Goal: Task Accomplishment & Management: Use online tool/utility

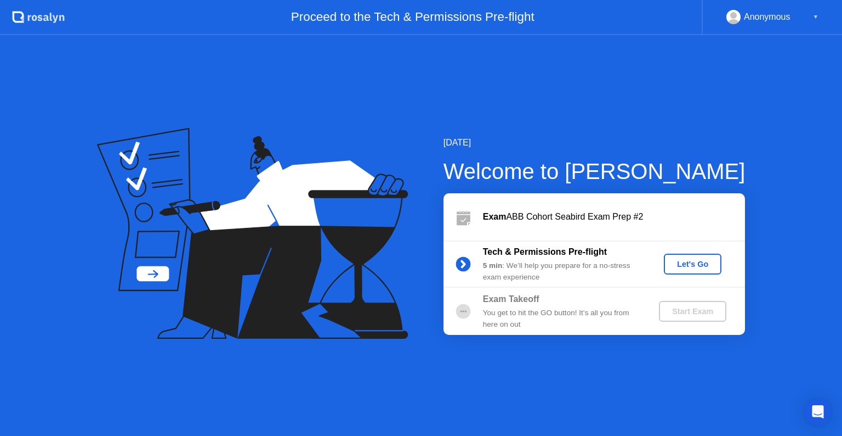
click at [677, 266] on div "Let's Go" at bounding box center [693, 263] width 49 height 9
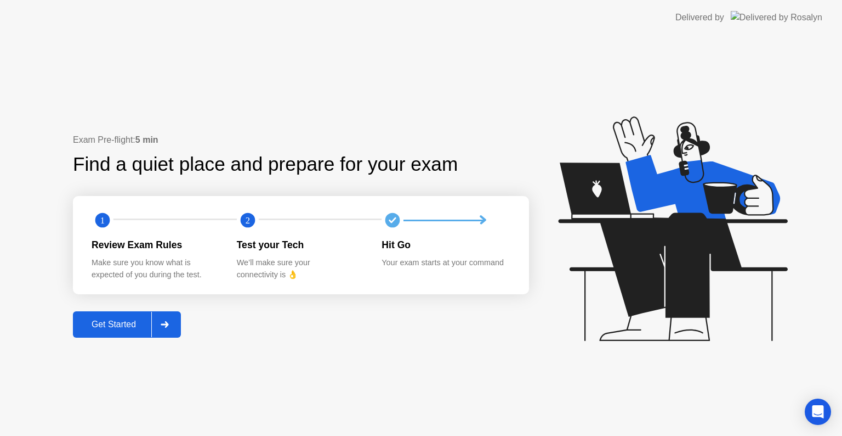
click at [148, 323] on div "Get Started" at bounding box center [113, 324] width 75 height 10
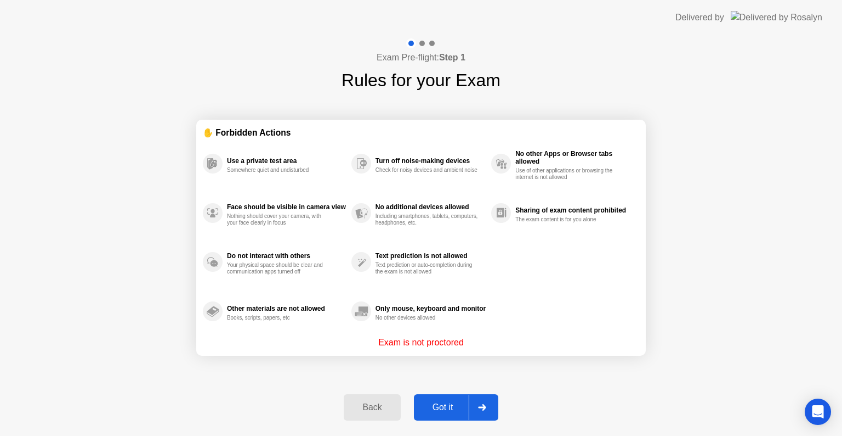
click at [437, 410] on div "Got it" at bounding box center [443, 407] width 52 height 10
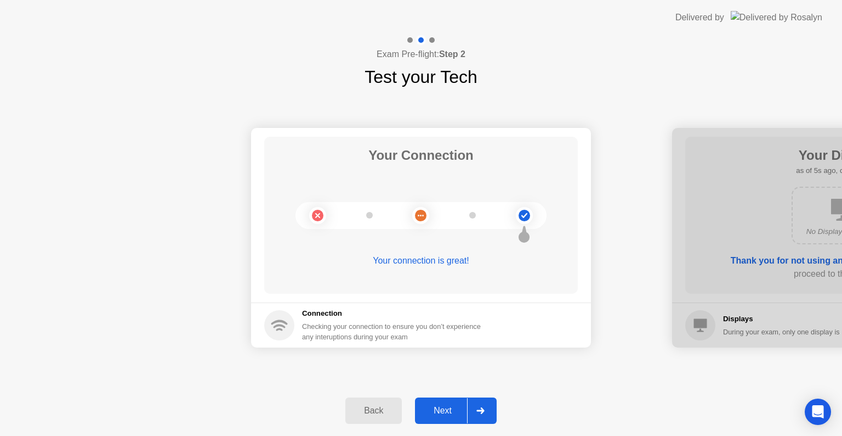
click at [437, 410] on div "Next" at bounding box center [443, 410] width 49 height 10
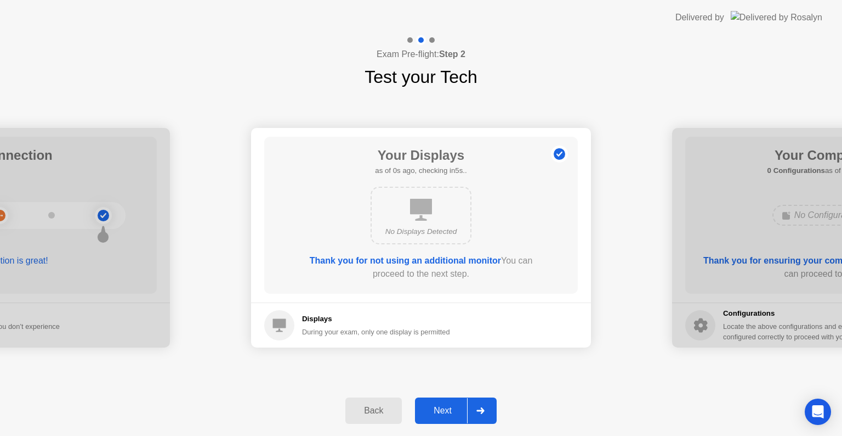
click at [437, 410] on div "Next" at bounding box center [443, 410] width 49 height 10
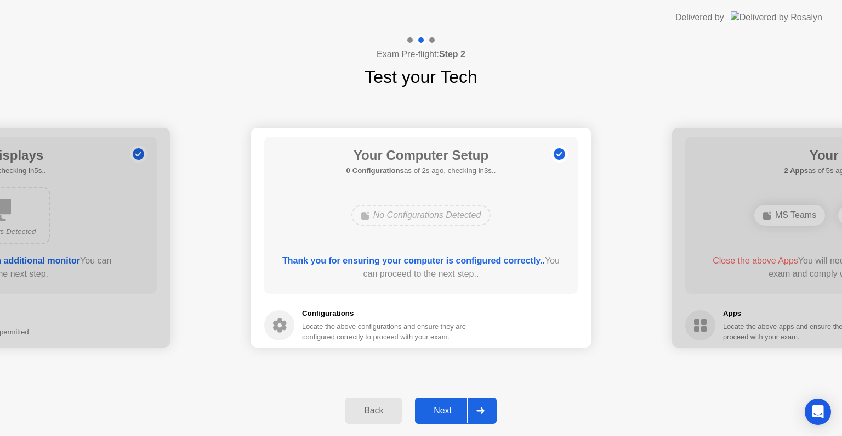
click at [437, 410] on div "Next" at bounding box center [443, 410] width 49 height 10
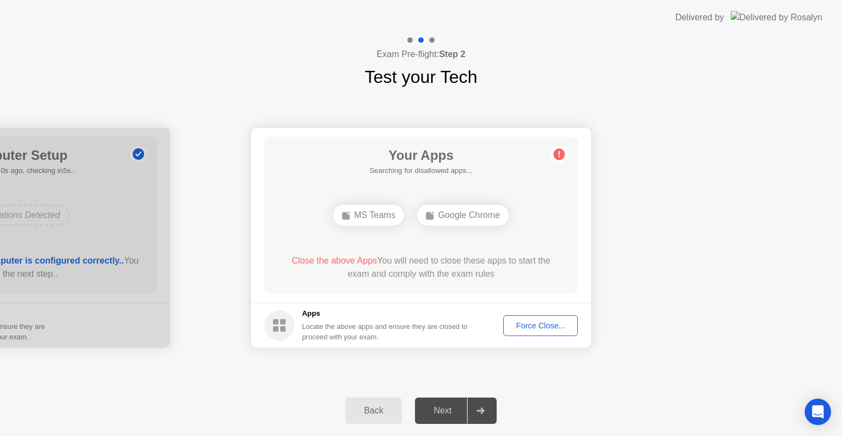
click at [437, 410] on div "Next" at bounding box center [443, 410] width 49 height 10
click at [540, 323] on div "Force Close..." at bounding box center [540, 325] width 67 height 9
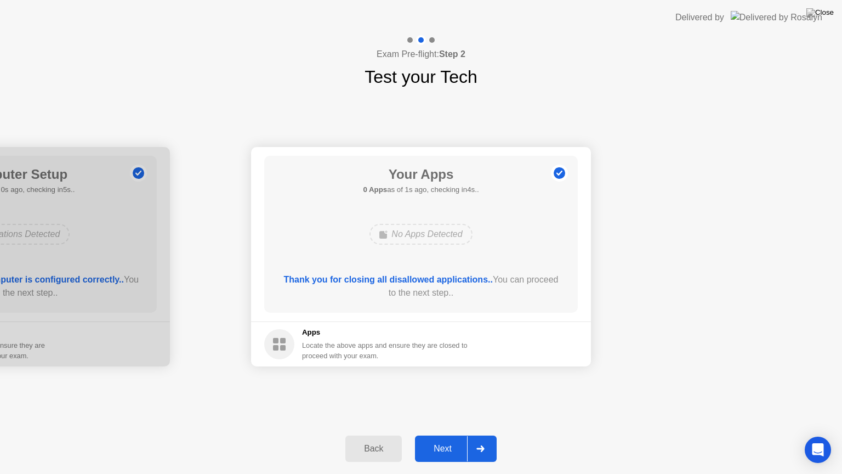
click at [470, 432] on div "Back Next" at bounding box center [421, 448] width 842 height 50
click at [483, 435] on icon at bounding box center [481, 448] width 8 height 7
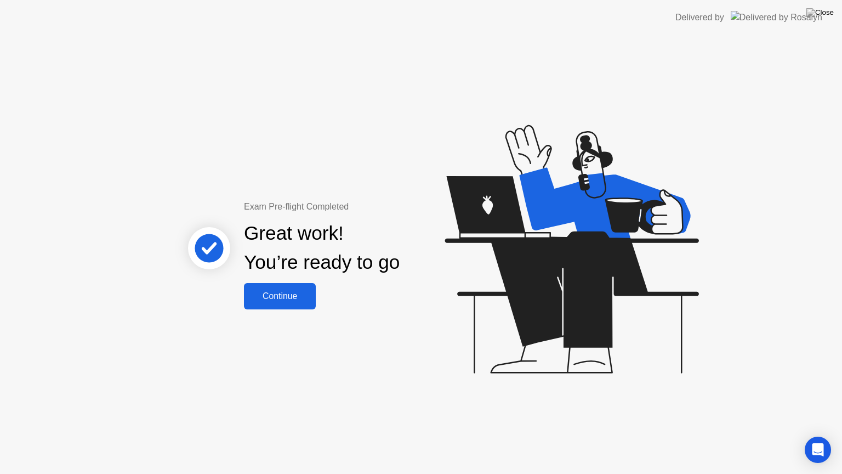
click at [273, 301] on div "Continue" at bounding box center [279, 296] width 65 height 10
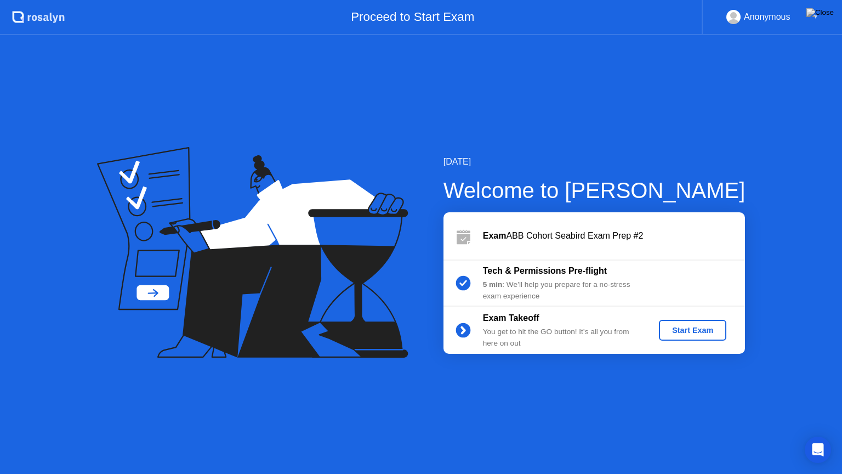
click at [702, 331] on div "Start Exam" at bounding box center [693, 330] width 59 height 9
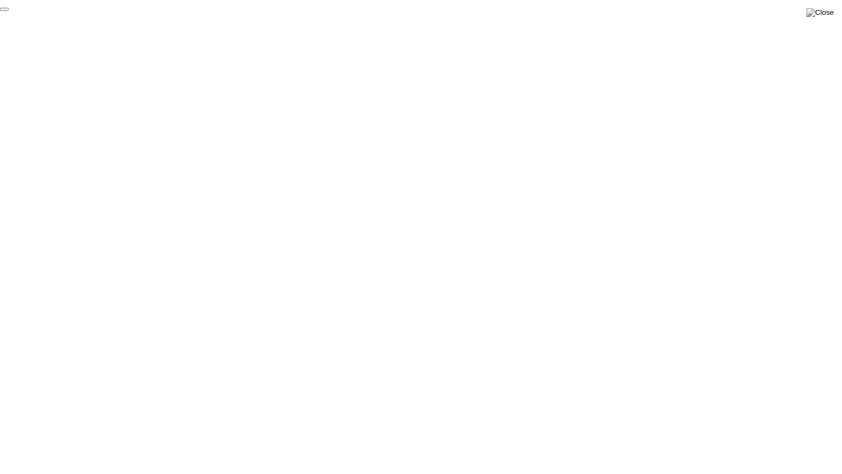
click at [9, 11] on button "End Proctoring Session" at bounding box center [4, 9] width 9 height 3
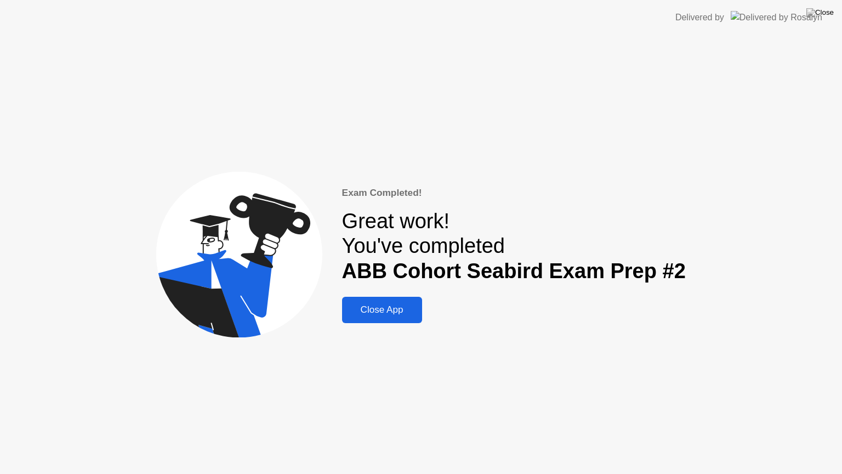
click at [818, 15] on img at bounding box center [777, 17] width 92 height 13
click at [829, 12] on img at bounding box center [820, 12] width 27 height 9
drag, startPoint x: 397, startPoint y: 258, endPoint x: 555, endPoint y: 91, distance: 230.1
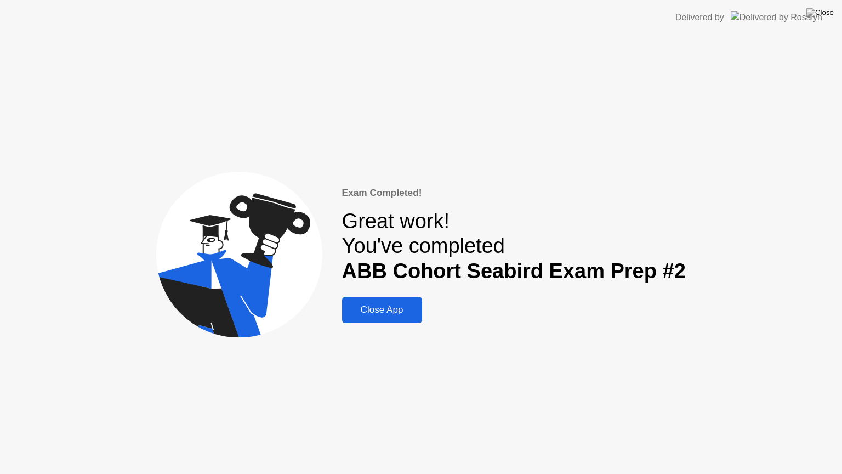
click at [404, 295] on div "Exam Completed! Great work! You've completed ABB Cohort Seabird Exam Prep #2 Cl…" at bounding box center [514, 255] width 344 height 138
click at [404, 304] on div "Close App" at bounding box center [382, 309] width 73 height 11
